Goal: Find specific page/section: Find specific page/section

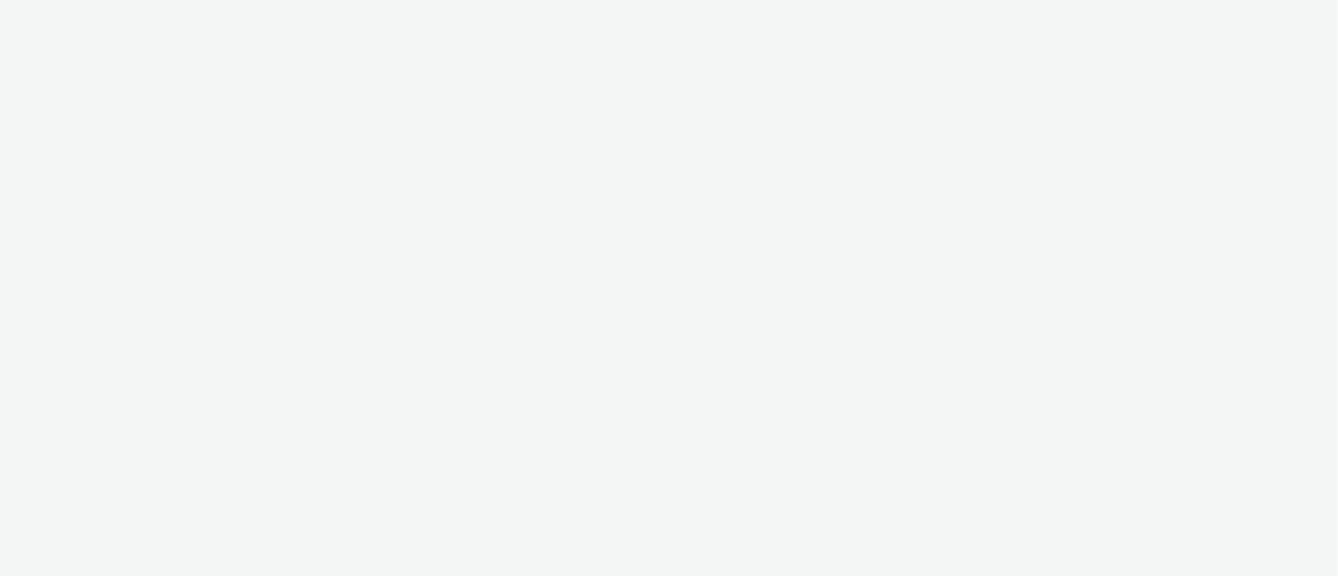
select select "ac009755-aa48-4799-8050-7a339a378eb8"
select select "a1f58486-1528-4f8c-8610-e1cdd7553bc1"
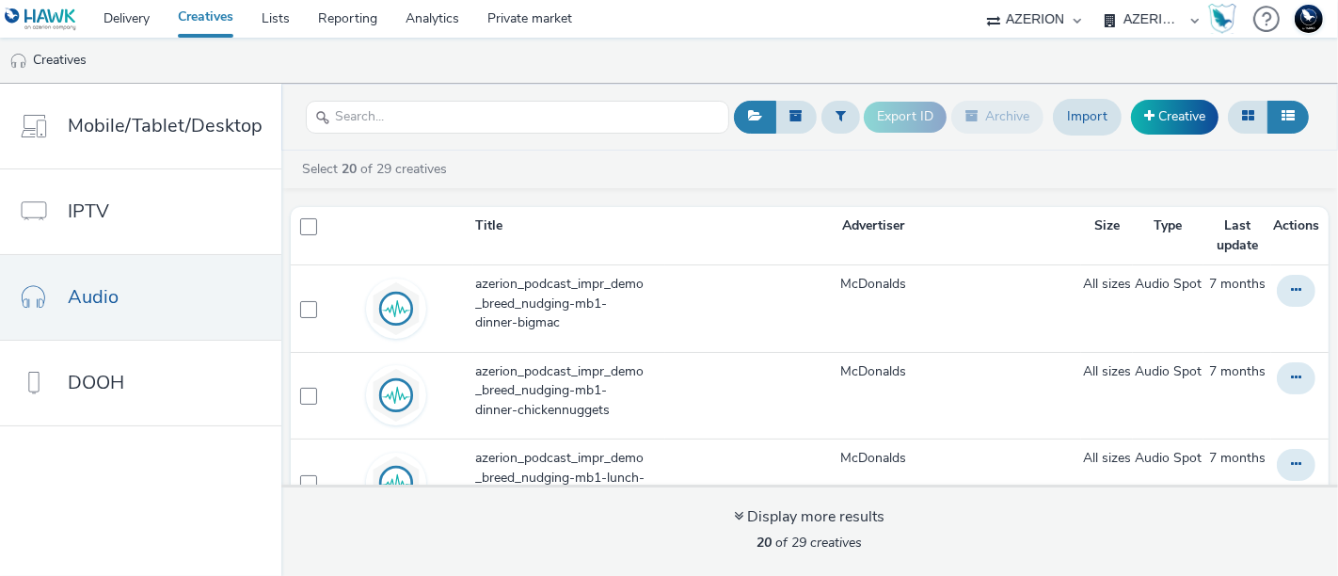
click at [1058, 15] on select "75 Media A8 Media Group ABI Media Abkom AB Abovo Ace & Tate Ad-on Media Nordic …" at bounding box center [1033, 19] width 113 height 38
click at [1048, 21] on select "75 Media A8 Media Group ABI Media Abkom AB Abovo Ace & Tate Ad-on Media Nordic …" at bounding box center [1033, 19] width 113 height 38
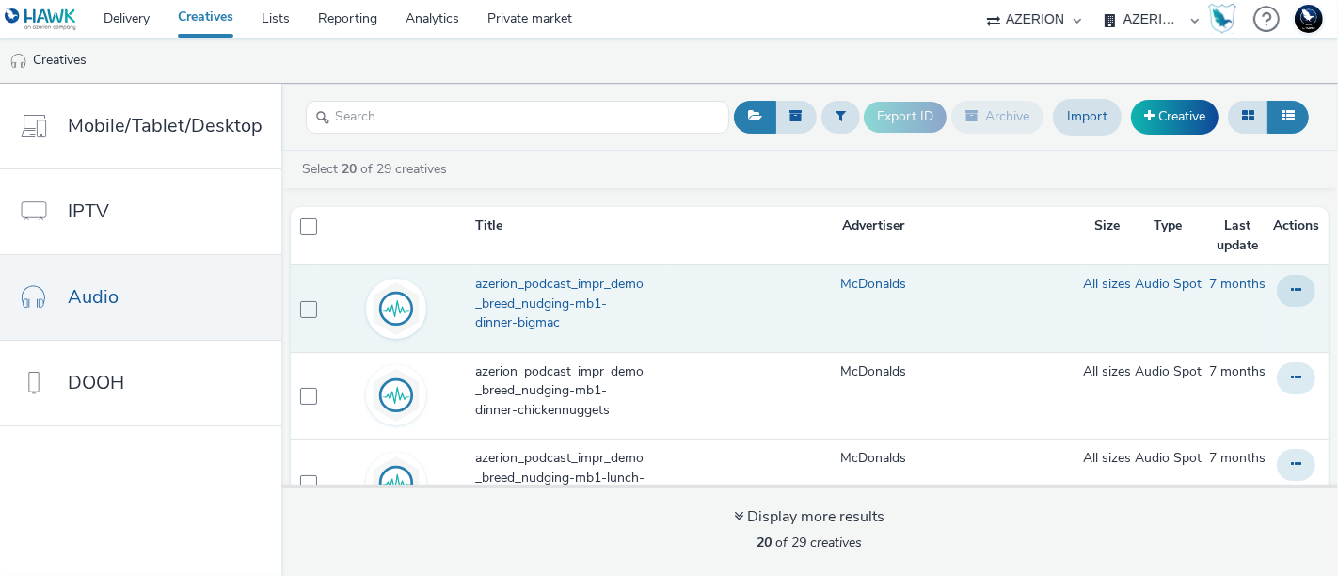
select select "5231d035-593d-4060-8d70-c7e455647cd0"
click at [977, 0] on select "75 Media A8 Media Group ABI Media Abkom AB Abovo Ace & Tate Ad-on Media Nordic …" at bounding box center [1033, 19] width 113 height 38
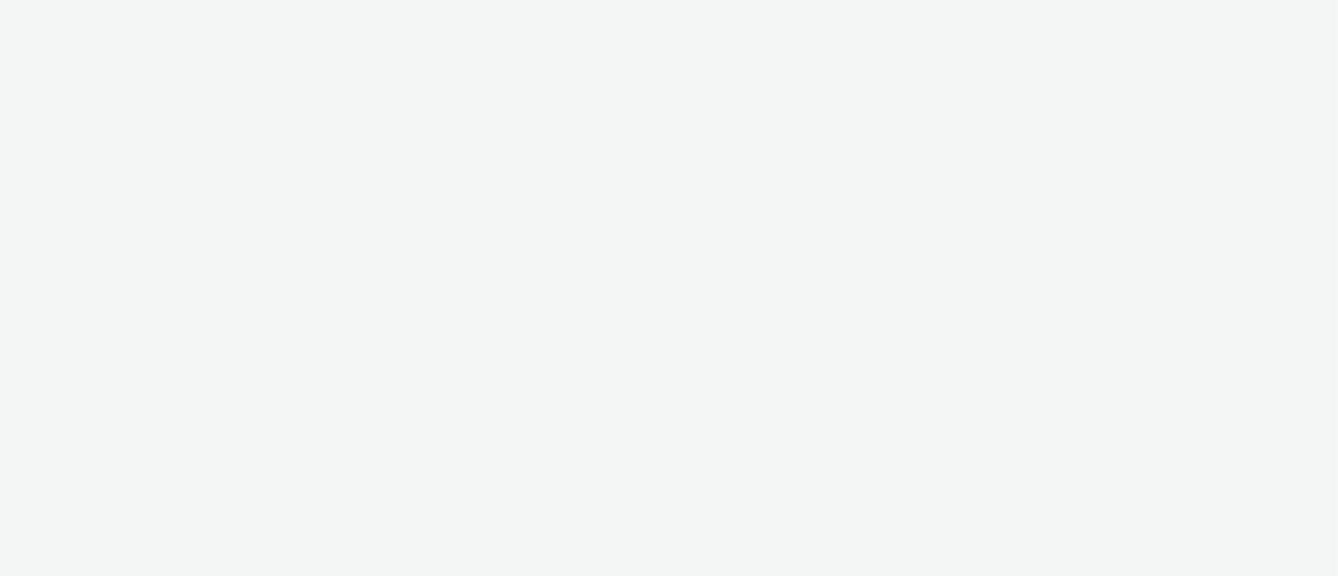
select select "5231d035-593d-4060-8d70-c7e455647cd0"
select select "cd96c1fa-87a1-4f50-b1fe-782e0e6d116a"
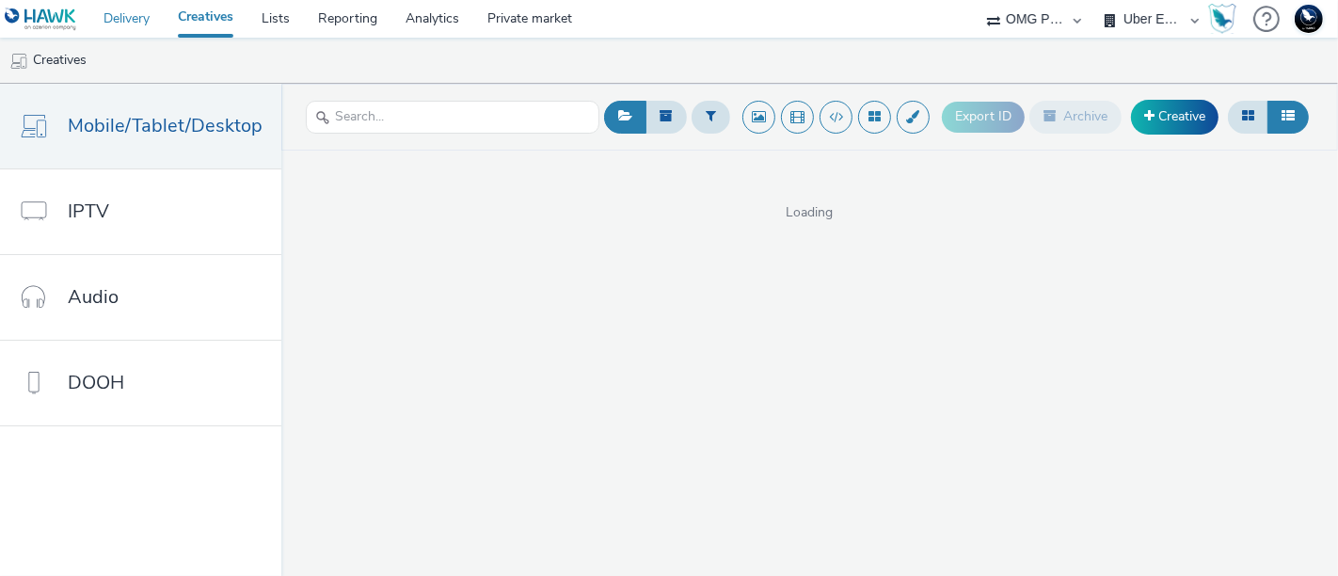
click at [134, 19] on link "Delivery" at bounding box center [126, 19] width 74 height 38
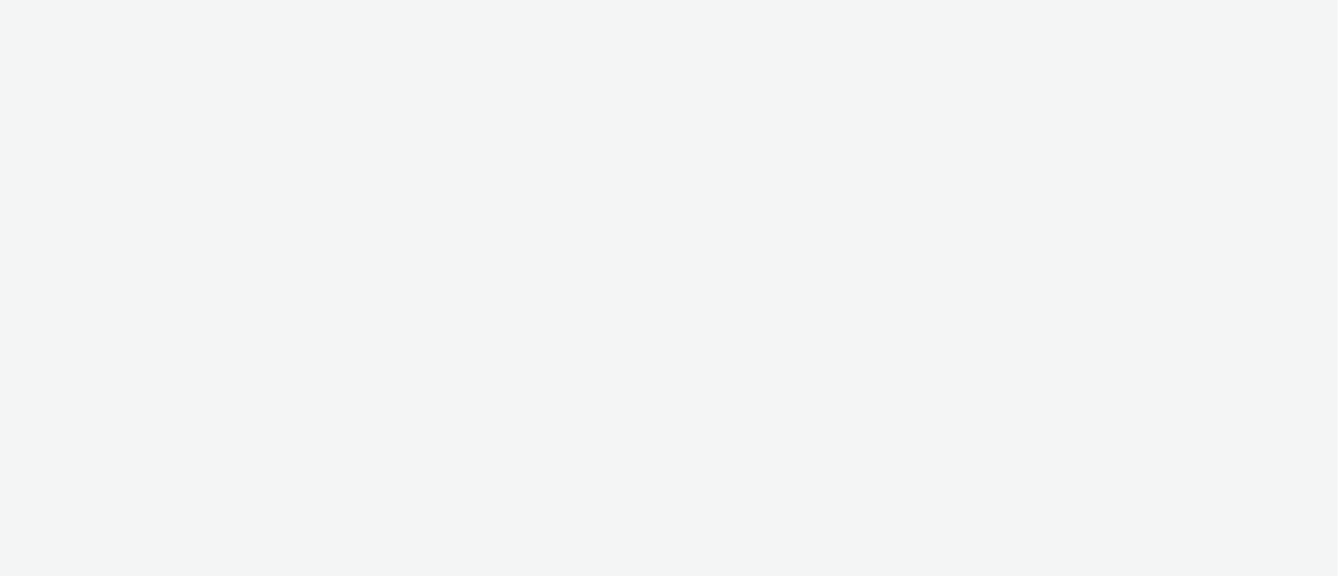
select select "ac009755-aa48-4799-8050-7a339a378eb8"
select select "79162ed7-0017-4339-93b0-3399b708648f"
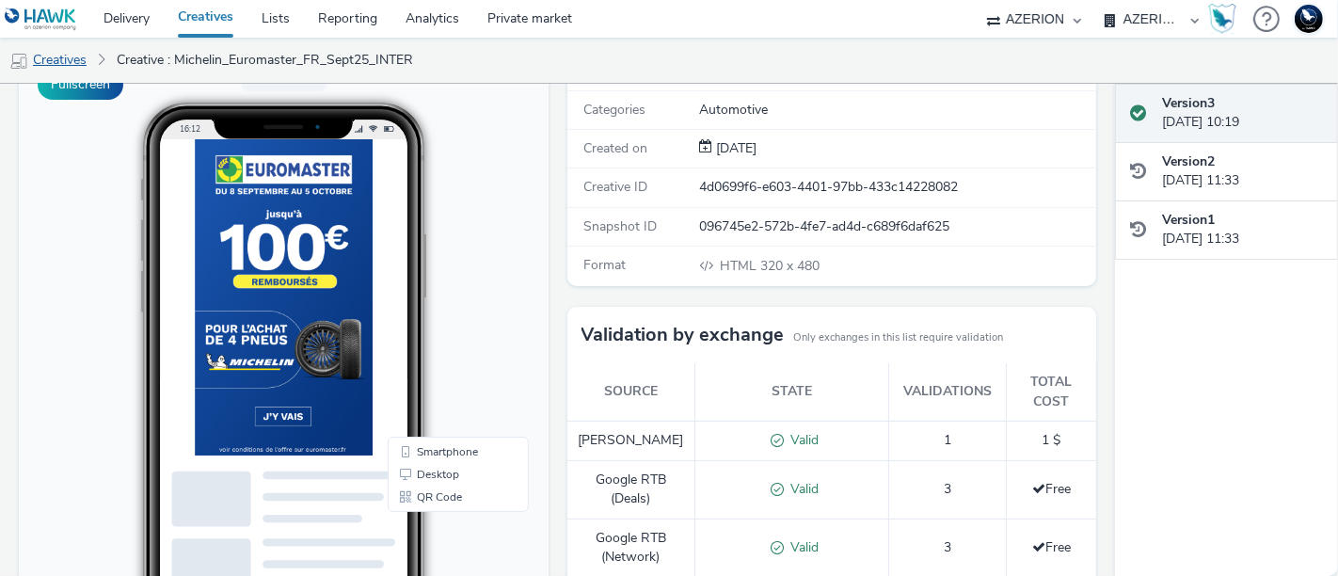
click at [64, 44] on link "Creatives" at bounding box center [48, 60] width 96 height 45
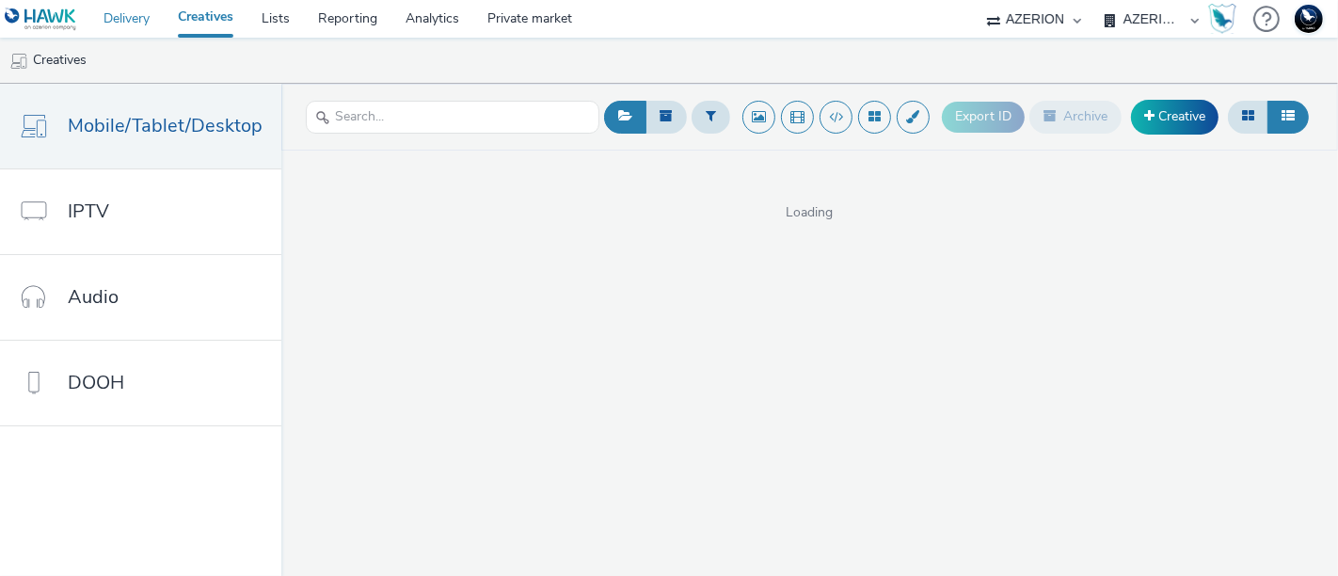
click at [129, 10] on link "Delivery" at bounding box center [126, 19] width 74 height 38
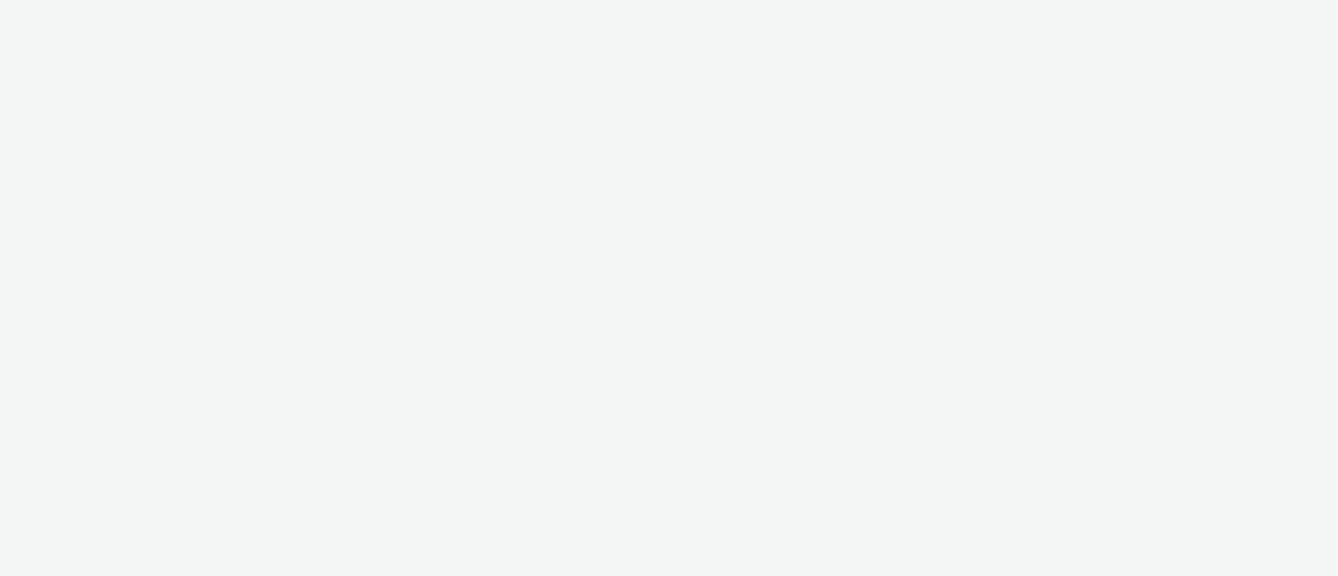
select select "ac009755-aa48-4799-8050-7a339a378eb8"
select select "79162ed7-0017-4339-93b0-3399b708648f"
select select "ac009755-aa48-4799-8050-7a339a378eb8"
select select "79162ed7-0017-4339-93b0-3399b708648f"
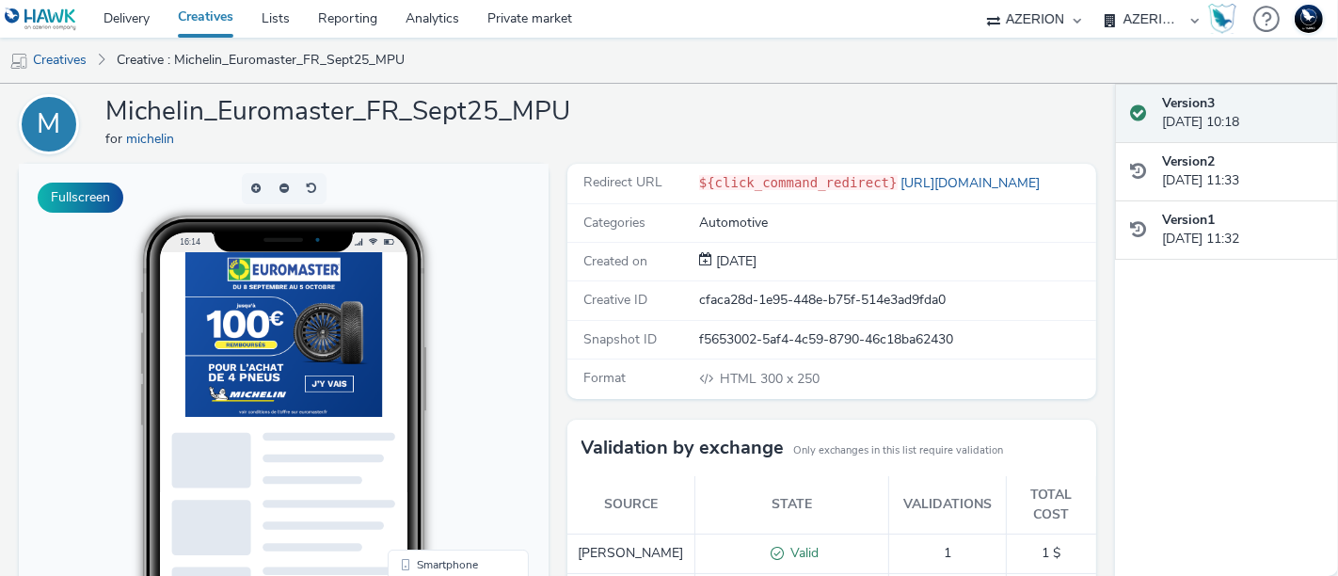
scroll to position [58, 0]
